Goal: Information Seeking & Learning: Learn about a topic

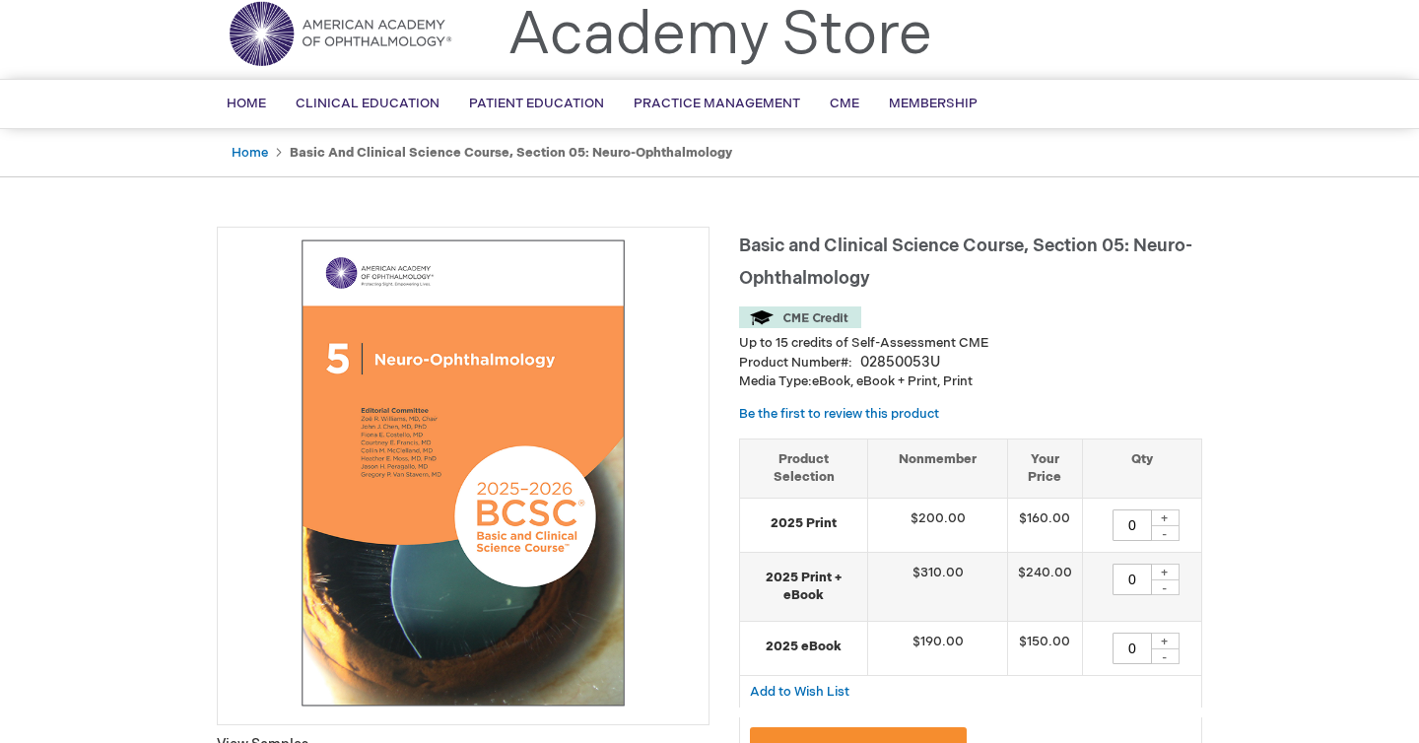
scroll to position [67, 0]
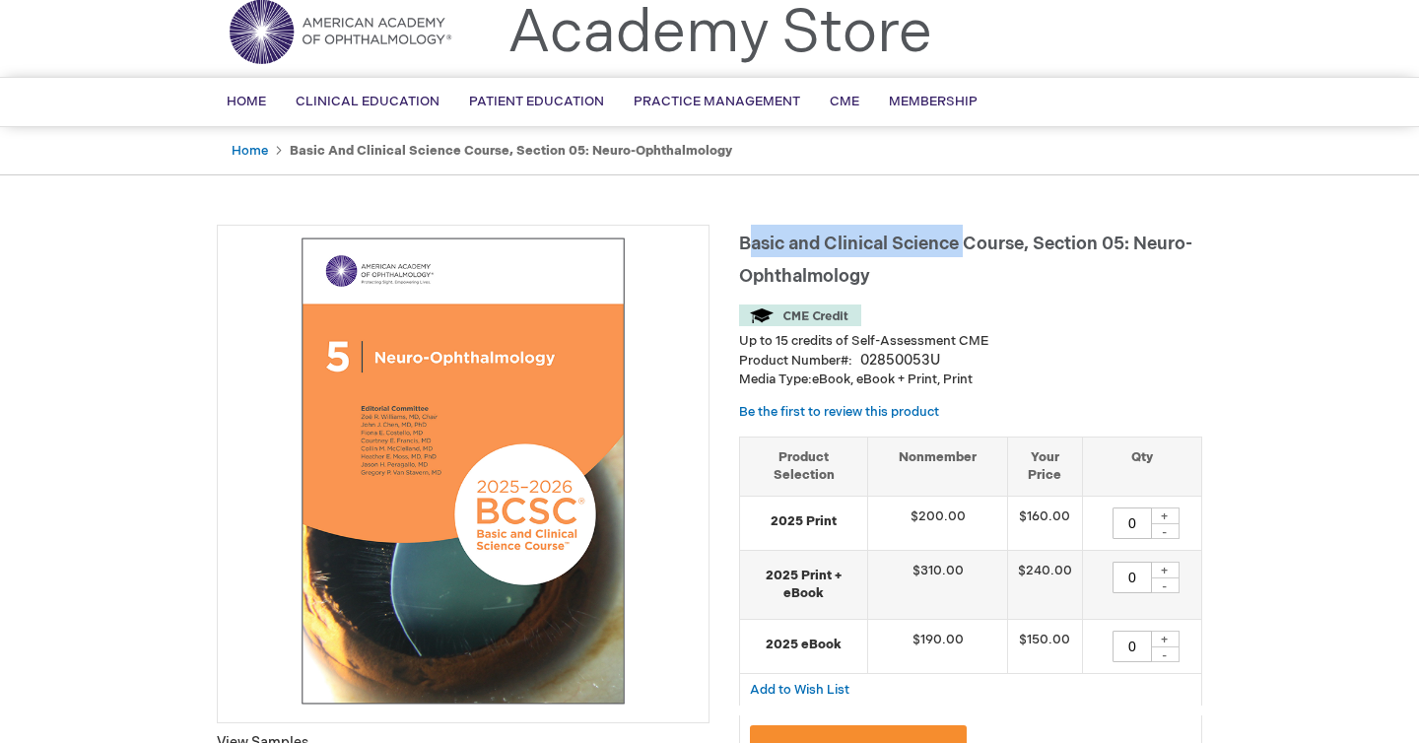
drag, startPoint x: 745, startPoint y: 242, endPoint x: 971, endPoint y: 246, distance: 225.8
click at [971, 246] on span "Basic and Clinical Science Course, Section 05: Neuro-Ophthalmology" at bounding box center [965, 260] width 453 height 53
click at [916, 280] on h1 "Basic and Clinical Science Course, Section 05: Neuro-Ophthalmology" at bounding box center [970, 257] width 463 height 65
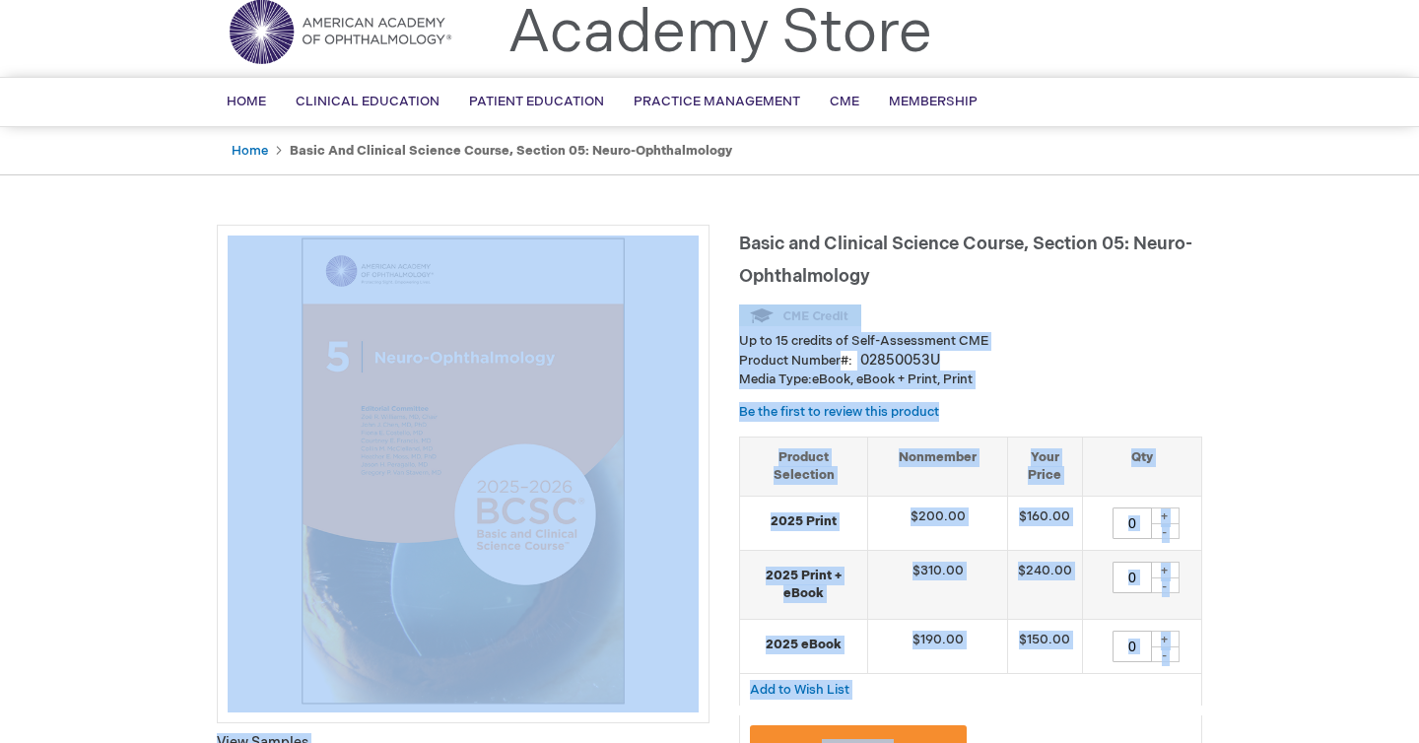
drag, startPoint x: 718, startPoint y: 232, endPoint x: 868, endPoint y: 264, distance: 154.3
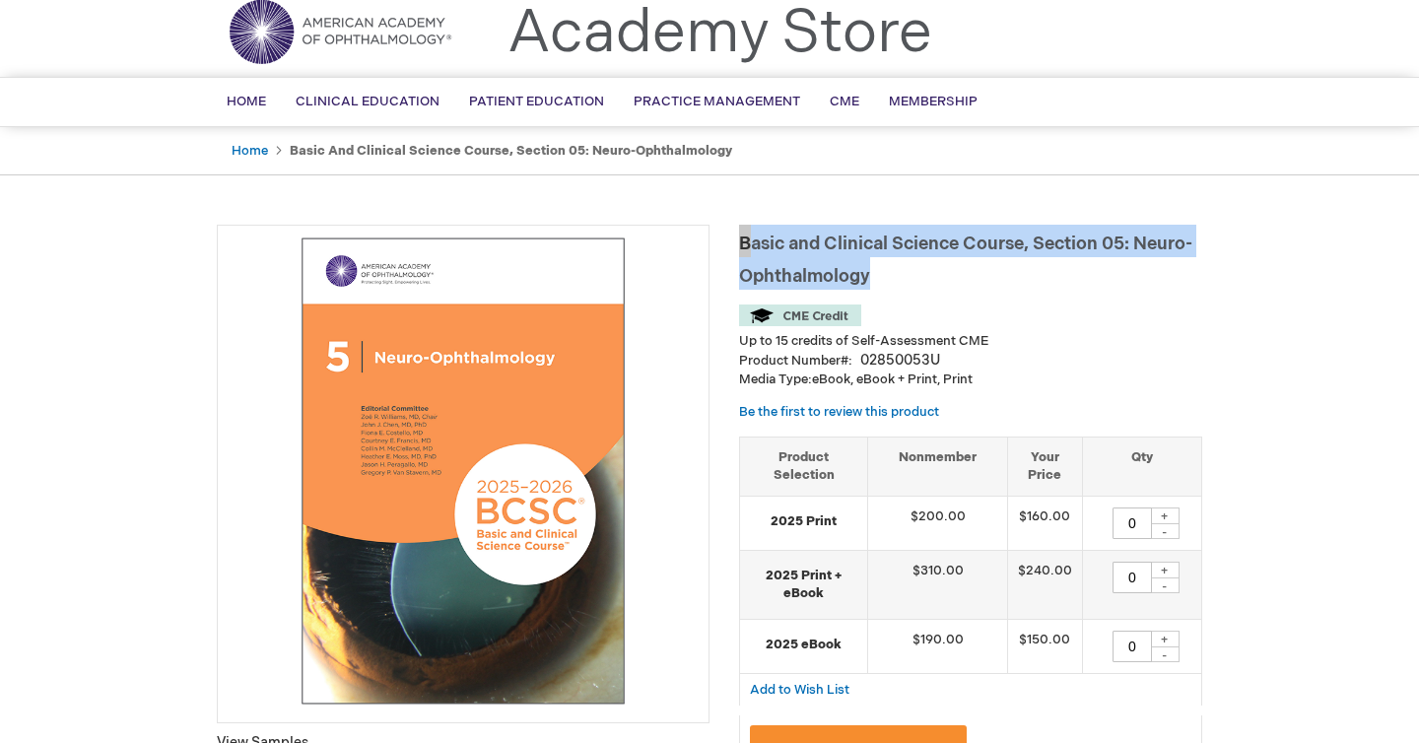
drag, startPoint x: 742, startPoint y: 244, endPoint x: 869, endPoint y: 274, distance: 130.6
click at [869, 274] on span "Basic and Clinical Science Course, Section 05: Neuro-Ophthalmology" at bounding box center [965, 260] width 453 height 53
copy span "Basic and Clinical Science Course, Section 05: Neuro-Ophthalmology"
